Goal: Use online tool/utility: Utilize a website feature to perform a specific function

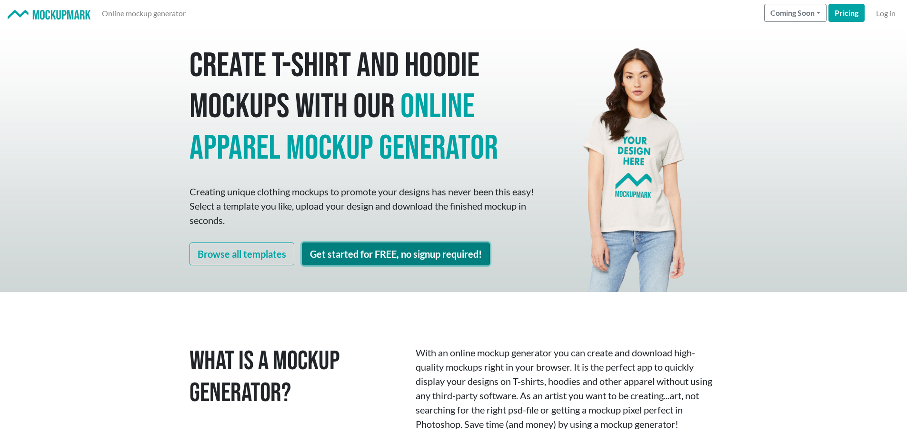
click at [389, 258] on link "Get started for FREE, no signup required!" at bounding box center [396, 253] width 188 height 23
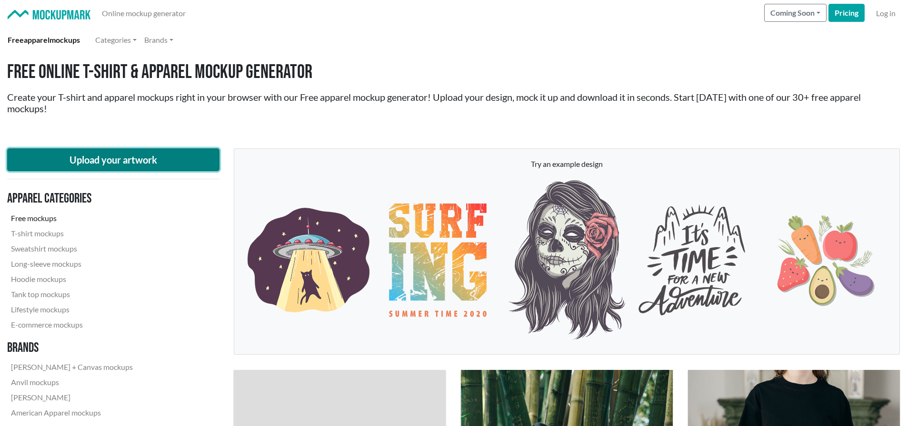
click at [168, 160] on button "Upload your artwork" at bounding box center [113, 159] width 212 height 23
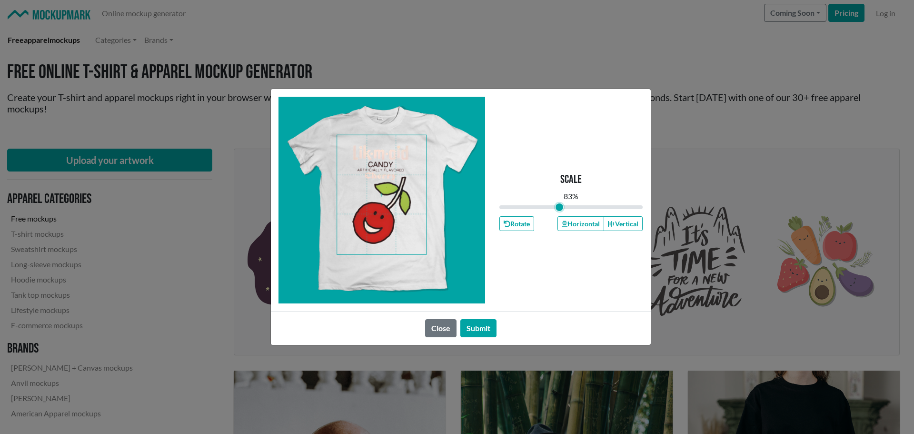
drag, startPoint x: 572, startPoint y: 208, endPoint x: 559, endPoint y: 208, distance: 13.3
type input "0.83"
click at [559, 208] on input "range" at bounding box center [571, 207] width 144 height 10
click at [377, 209] on span at bounding box center [381, 194] width 89 height 119
click at [580, 219] on button "Horizontal" at bounding box center [580, 223] width 47 height 15
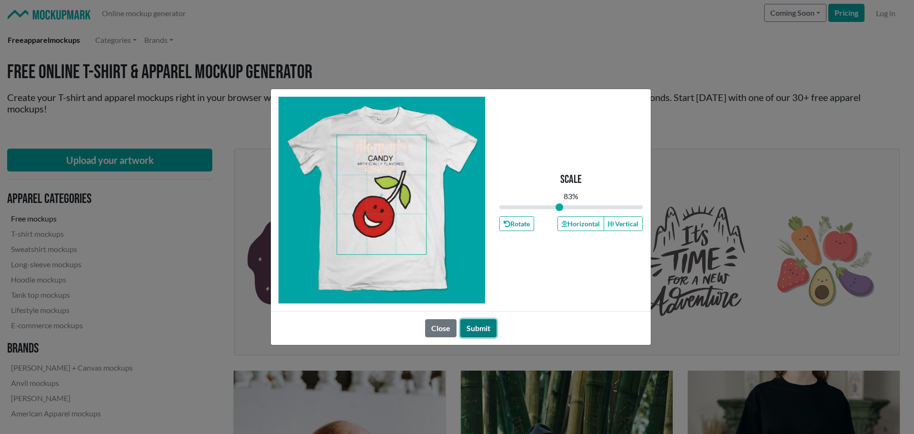
click at [485, 328] on button "Submit" at bounding box center [478, 328] width 36 height 18
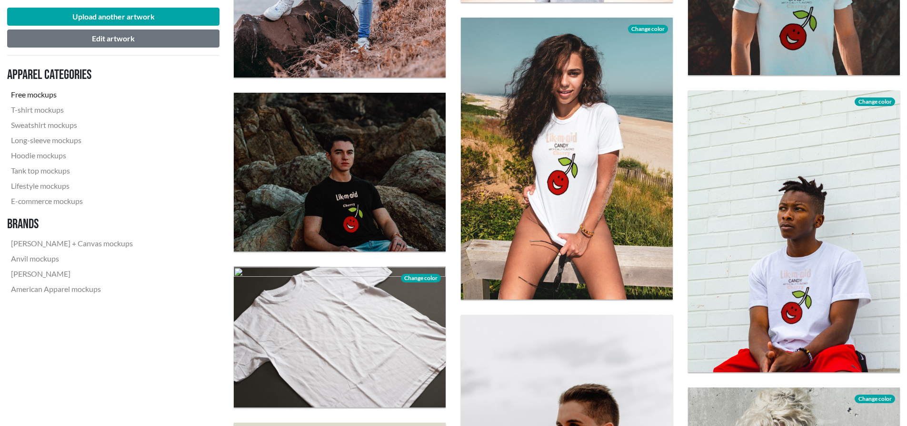
scroll to position [1523, 0]
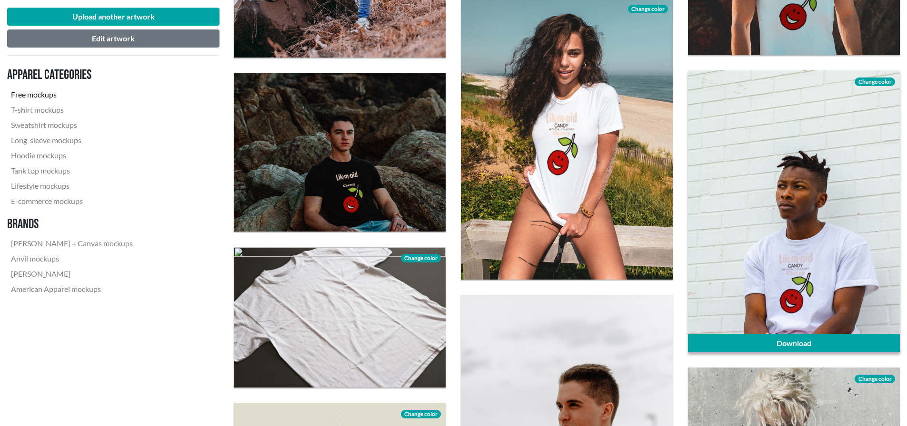
click at [879, 82] on span "Change color" at bounding box center [874, 82] width 40 height 9
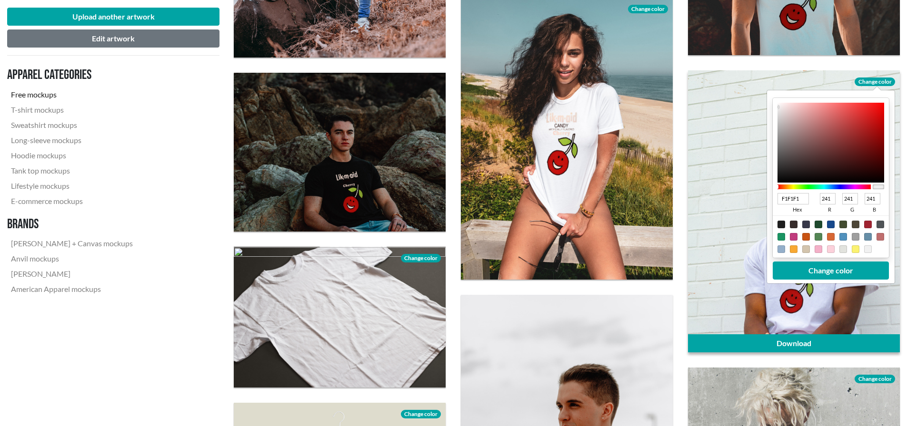
click at [867, 225] on div at bounding box center [868, 225] width 8 height 8
type input "A02331"
type input "160"
type input "35"
type input "49"
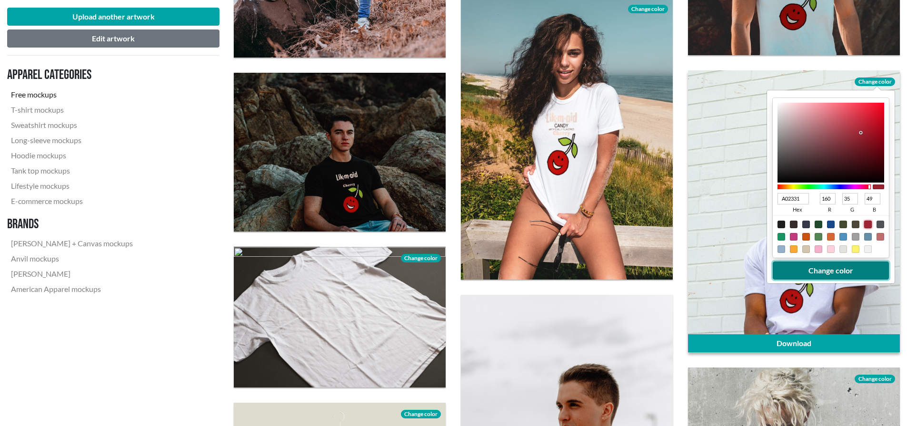
click at [846, 273] on button "Change color" at bounding box center [830, 271] width 116 height 18
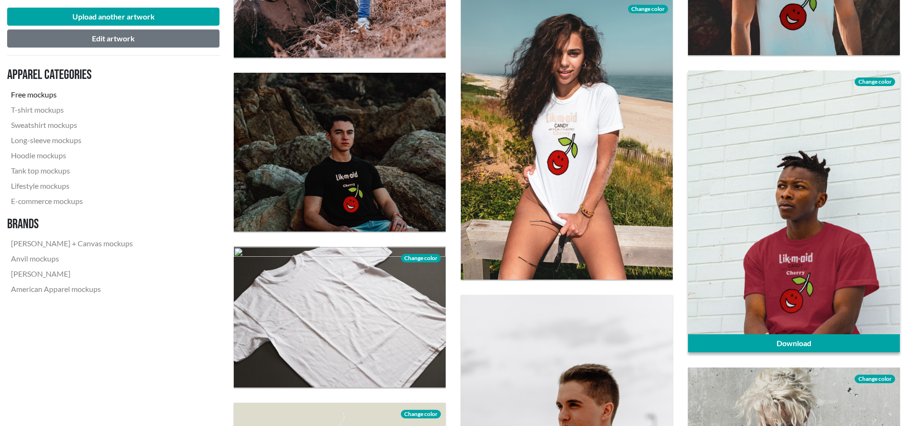
click at [843, 250] on div at bounding box center [794, 211] width 212 height 282
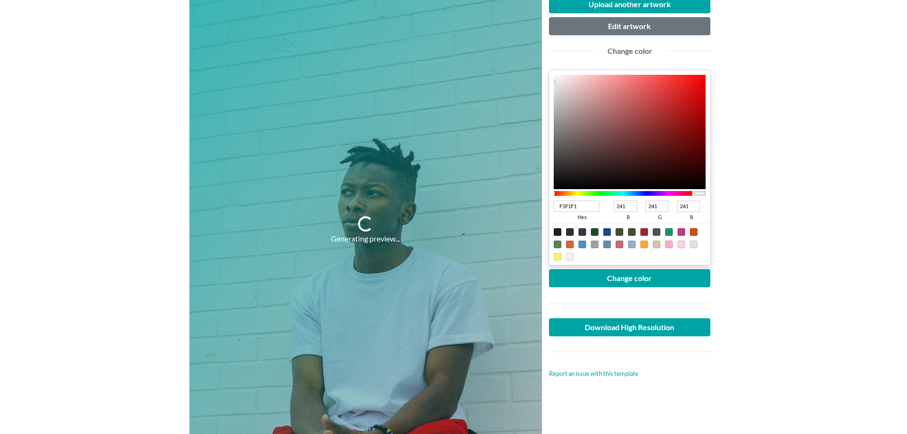
scroll to position [143, 0]
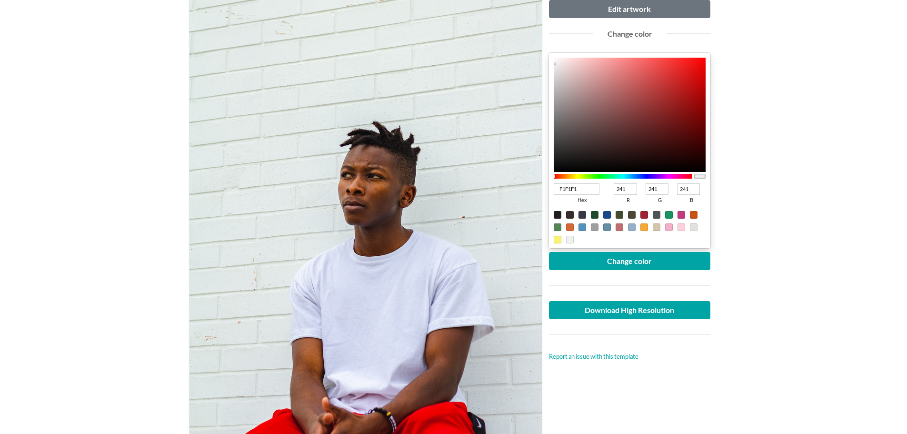
type input "F62020"
type input "246"
type input "32"
click at [686, 62] on div at bounding box center [629, 115] width 152 height 114
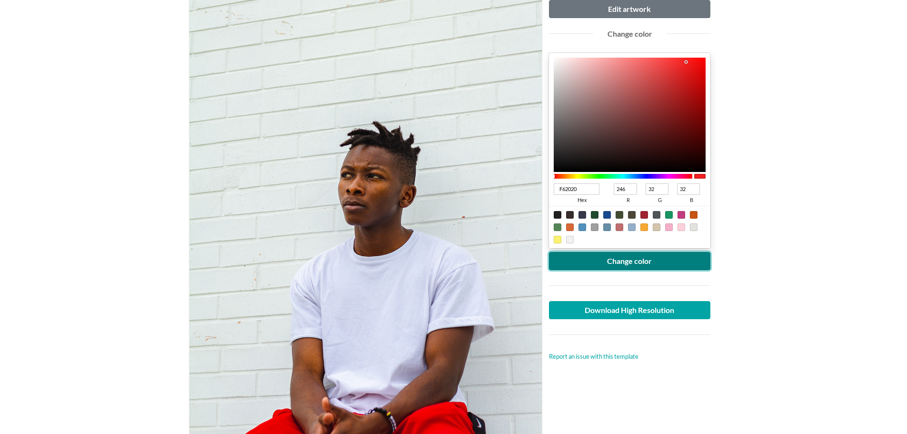
click at [645, 258] on button "Change color" at bounding box center [630, 261] width 162 height 18
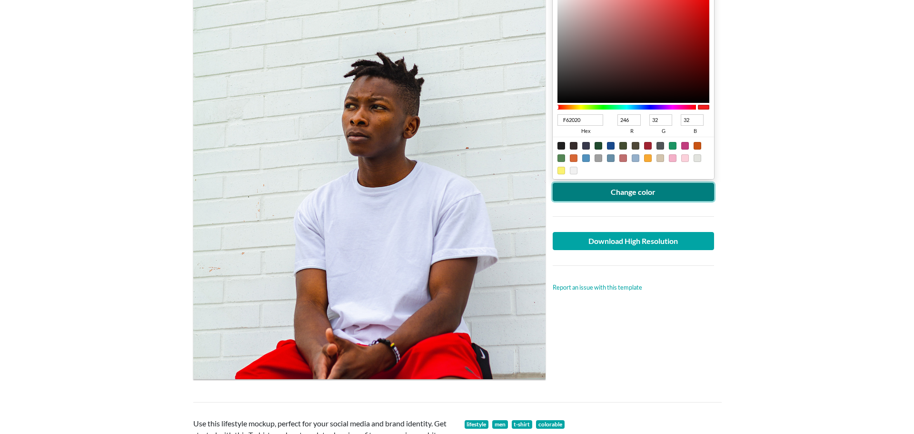
scroll to position [190, 0]
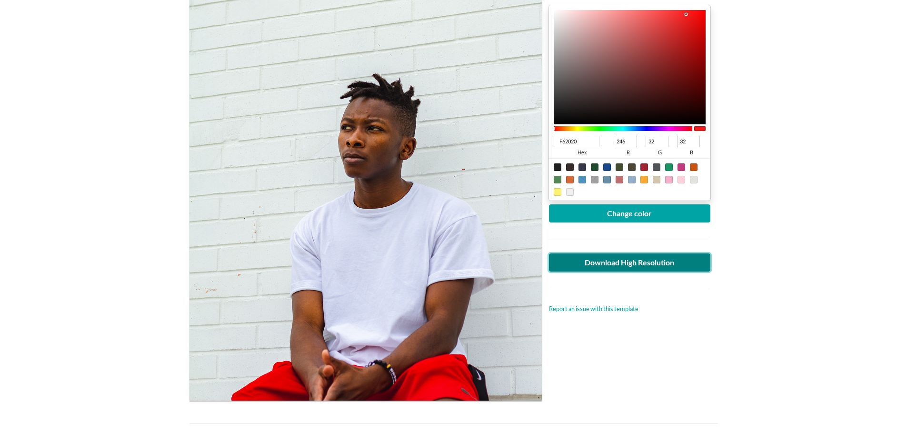
click at [647, 261] on link "Download High Resolution" at bounding box center [630, 262] width 162 height 18
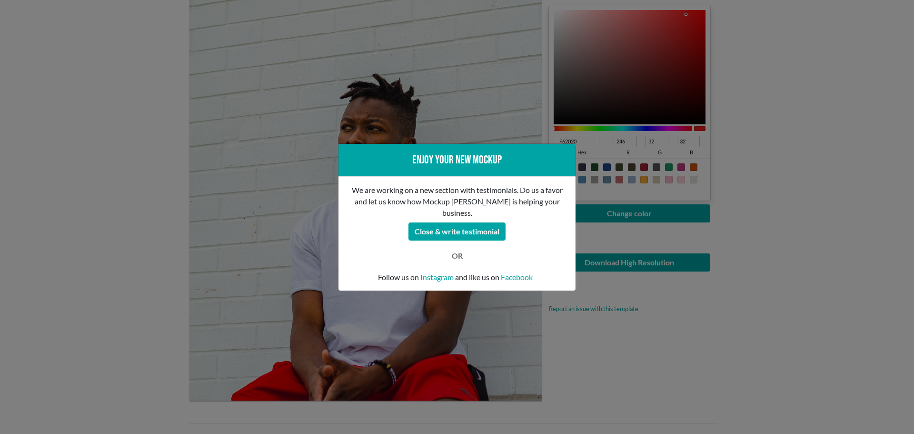
click at [736, 303] on div "Enjoy your new mockup We are working on a new section with testimonials. Do us …" at bounding box center [457, 217] width 914 height 434
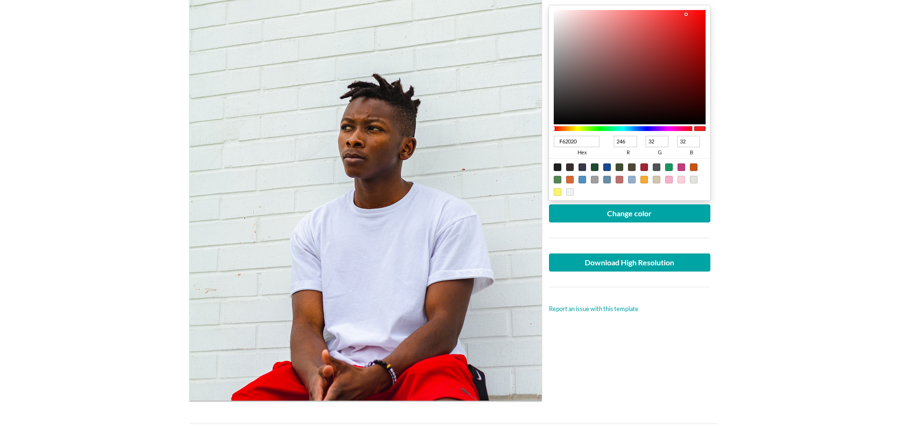
type input "DB1C1C"
type input "219"
type input "28"
click at [686, 26] on div at bounding box center [629, 67] width 152 height 114
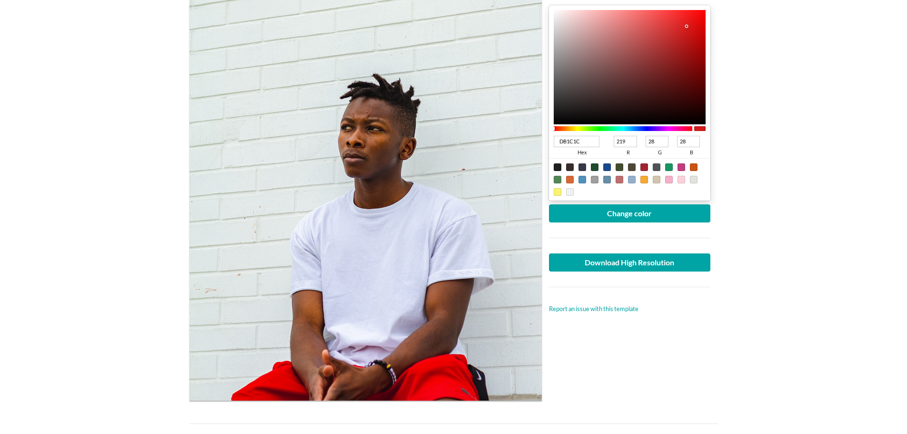
type input "C81A1A"
type input "200"
type input "26"
click at [686, 35] on div at bounding box center [629, 67] width 152 height 114
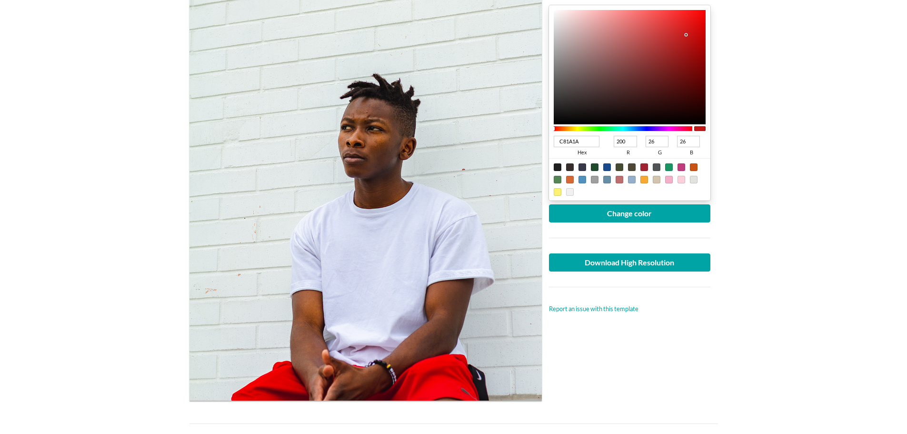
drag, startPoint x: 587, startPoint y: 141, endPoint x: 533, endPoint y: 136, distance: 54.5
click at [533, 136] on div "Upload another artwork Edit artwork Change color C81A1A hex 200 r 26 g 26 b 100…" at bounding box center [453, 165] width 528 height 485
paste input "b2191c"
type input "b2191c"
type input "178"
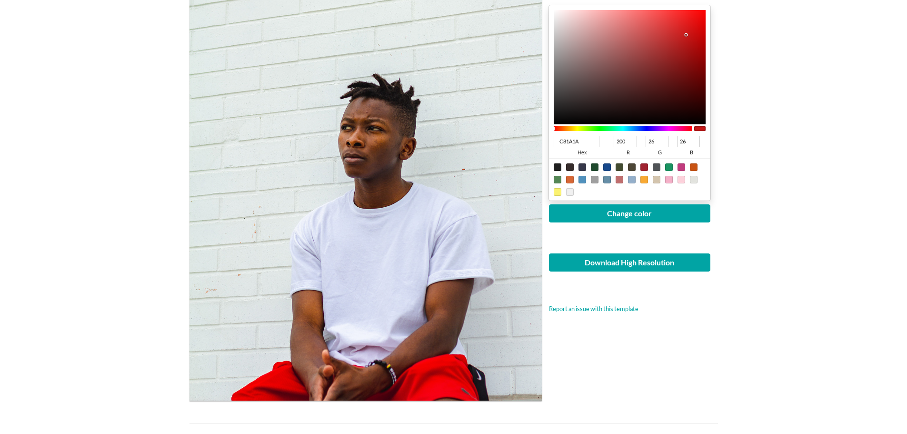
type input "25"
type input "28"
type input "B2191C"
click at [633, 211] on button "Change color" at bounding box center [630, 213] width 162 height 18
click at [650, 263] on link "Download High Resolution" at bounding box center [630, 262] width 162 height 18
